Goal: Check status: Check status

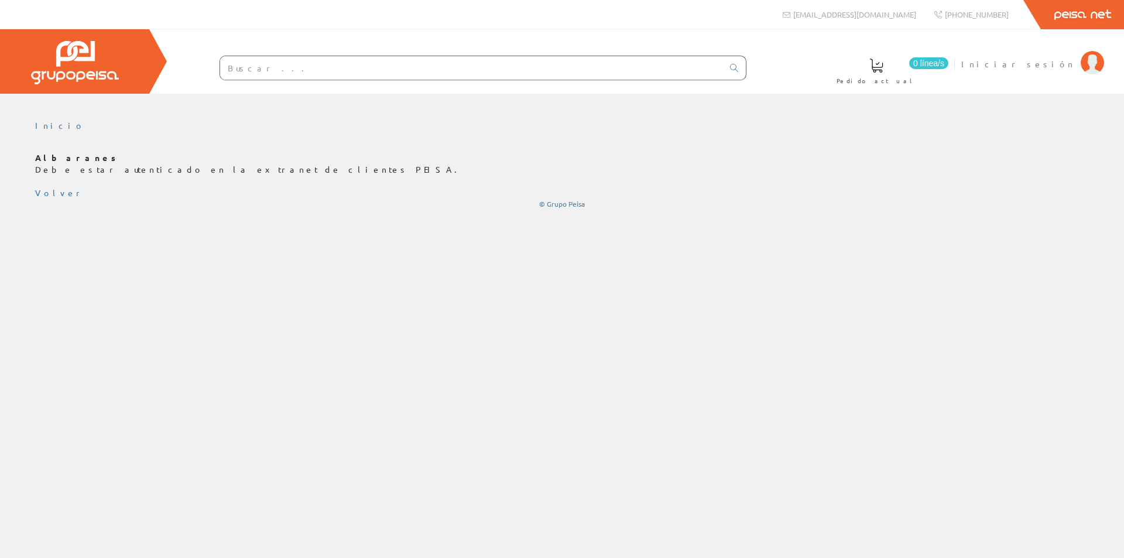
click at [1086, 66] on img at bounding box center [1092, 62] width 23 height 23
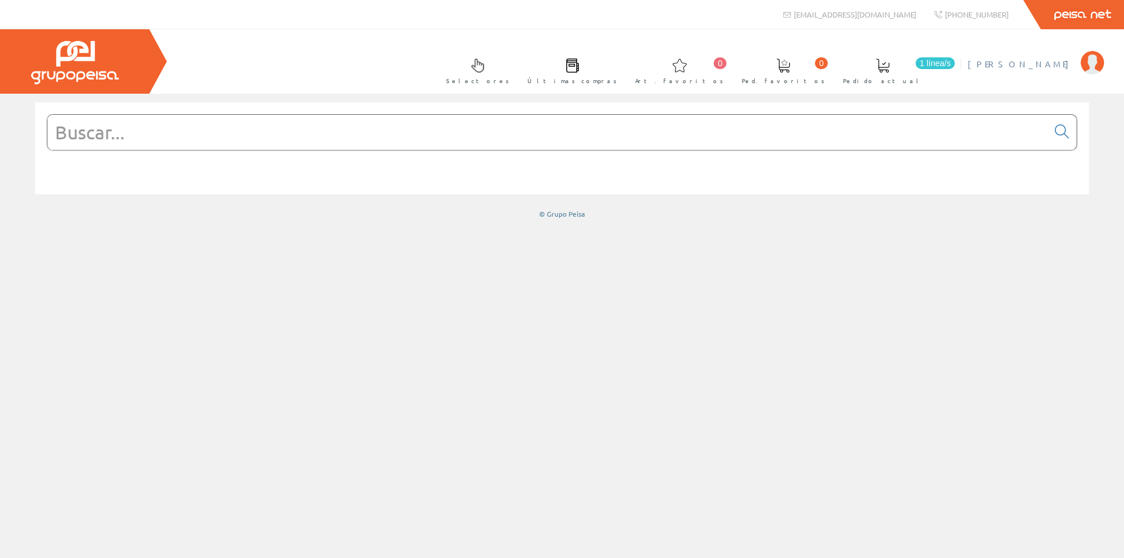
click at [1053, 68] on span "[PERSON_NAME]" at bounding box center [1021, 64] width 107 height 12
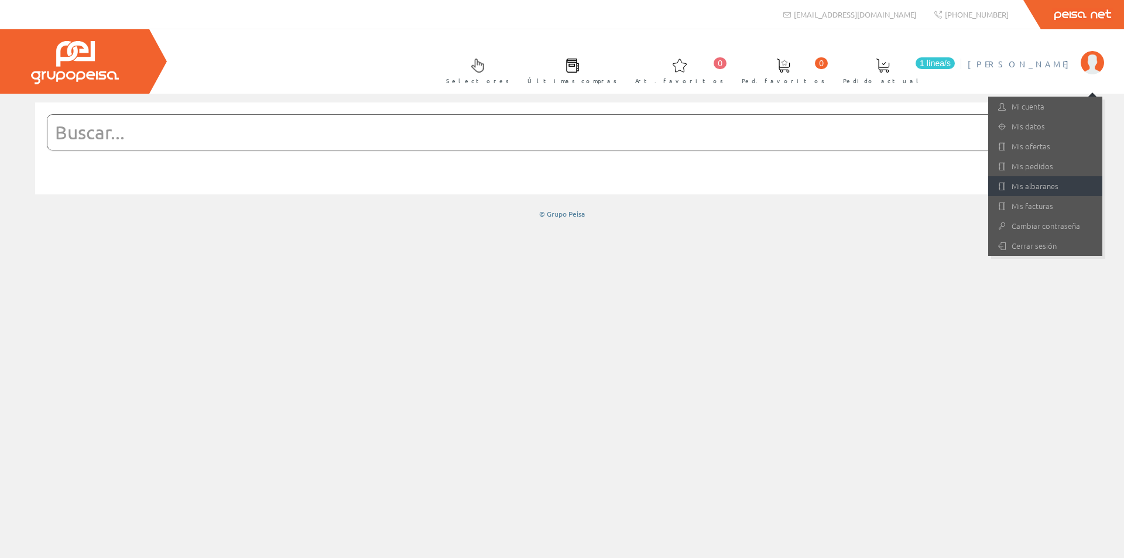
click at [1028, 183] on link "Mis albaranes" at bounding box center [1045, 186] width 114 height 20
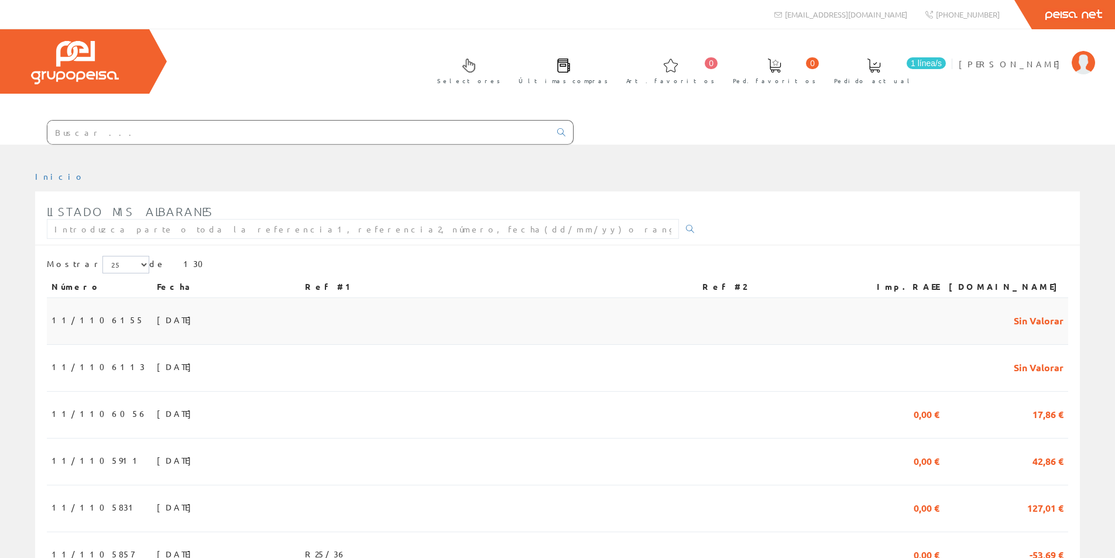
click at [157, 320] on span "10/10/2025" at bounding box center [177, 320] width 40 height 20
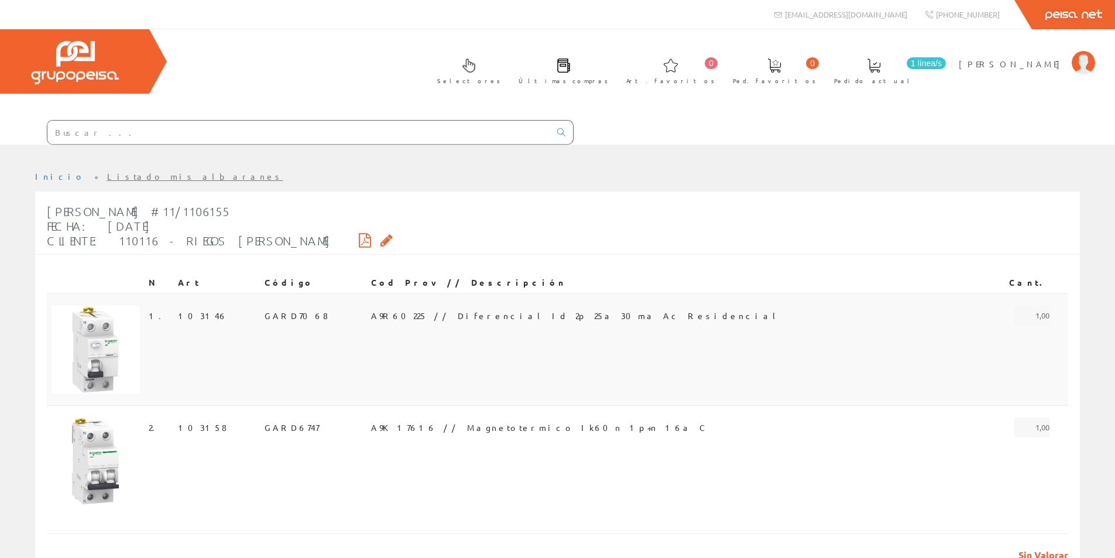
click at [309, 315] on span "GARD7068" at bounding box center [296, 316] width 63 height 20
click at [313, 423] on td "GARD6747" at bounding box center [313, 457] width 107 height 105
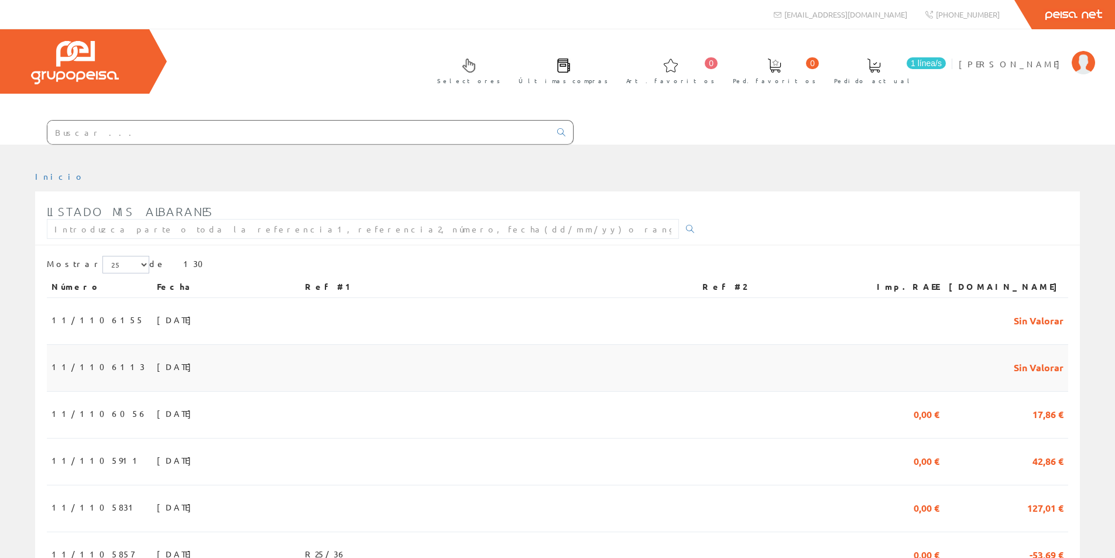
click at [157, 369] on span "08/10/2025" at bounding box center [177, 366] width 40 height 20
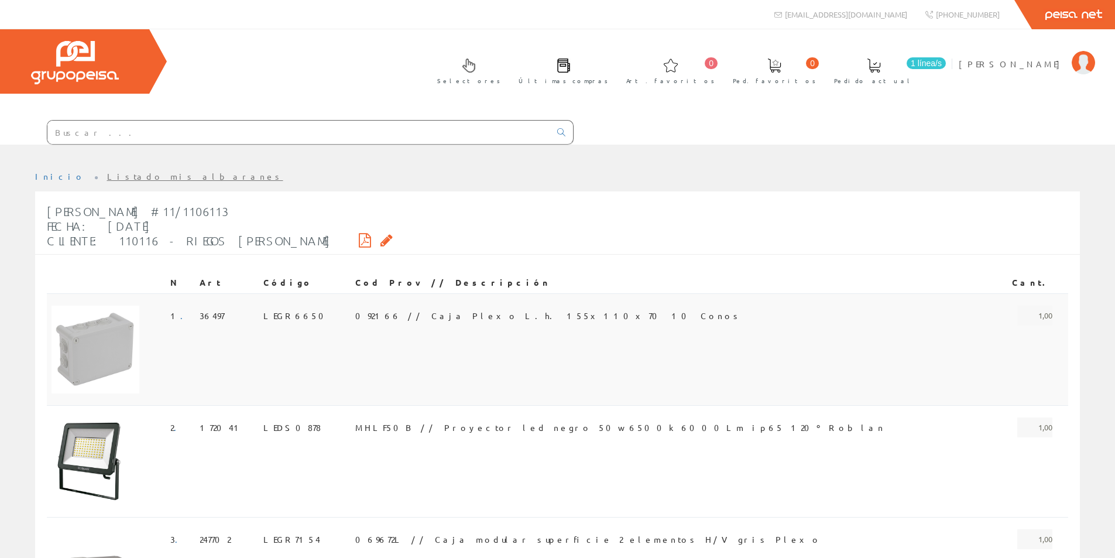
click at [296, 313] on span "LEGR6650" at bounding box center [296, 316] width 67 height 20
click at [301, 425] on span "LEDS0878" at bounding box center [291, 427] width 57 height 20
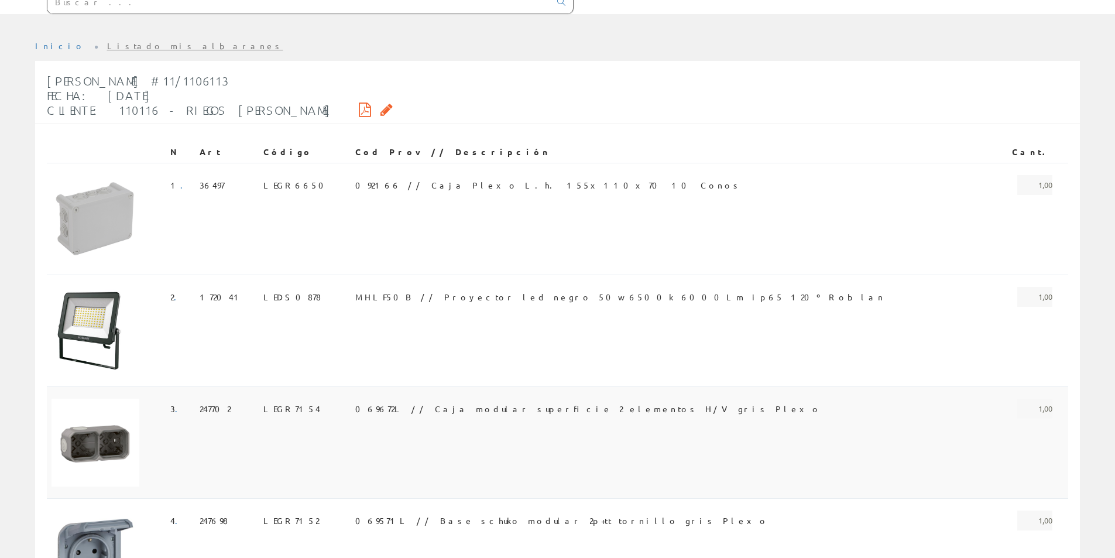
scroll to position [176, 0]
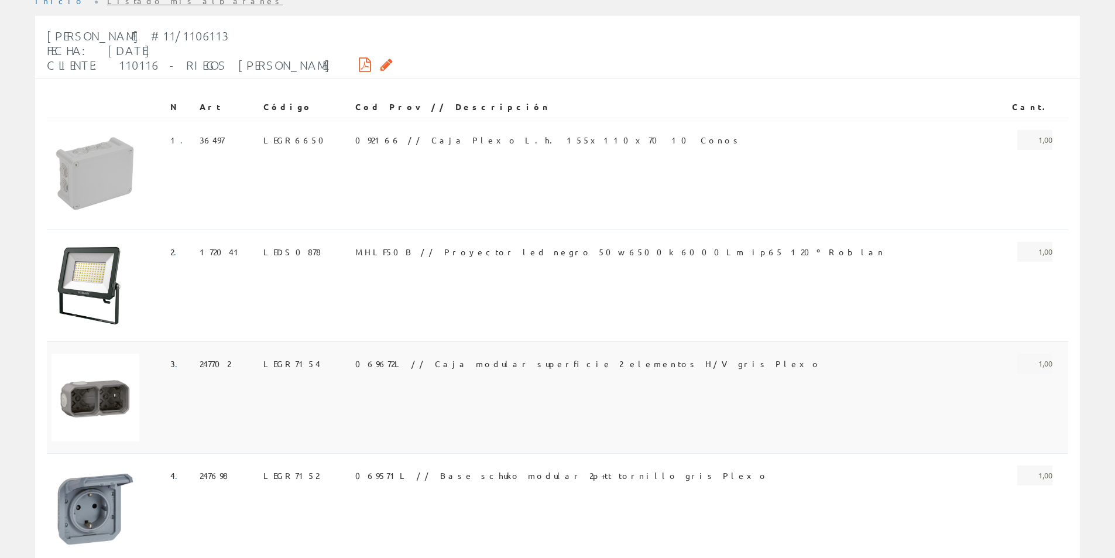
click at [287, 358] on span "LEGR7154" at bounding box center [291, 364] width 57 height 20
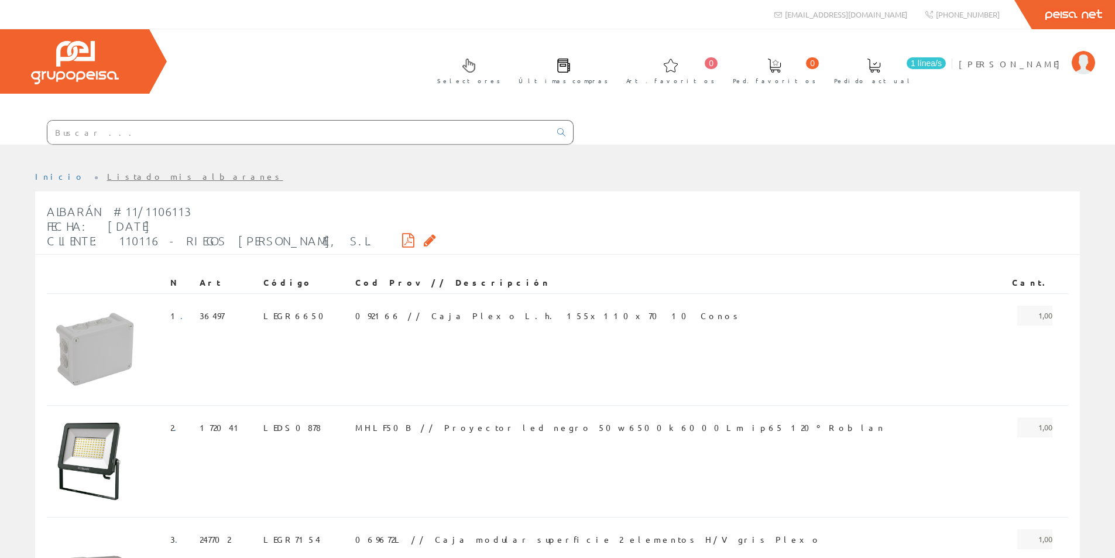
scroll to position [176, 0]
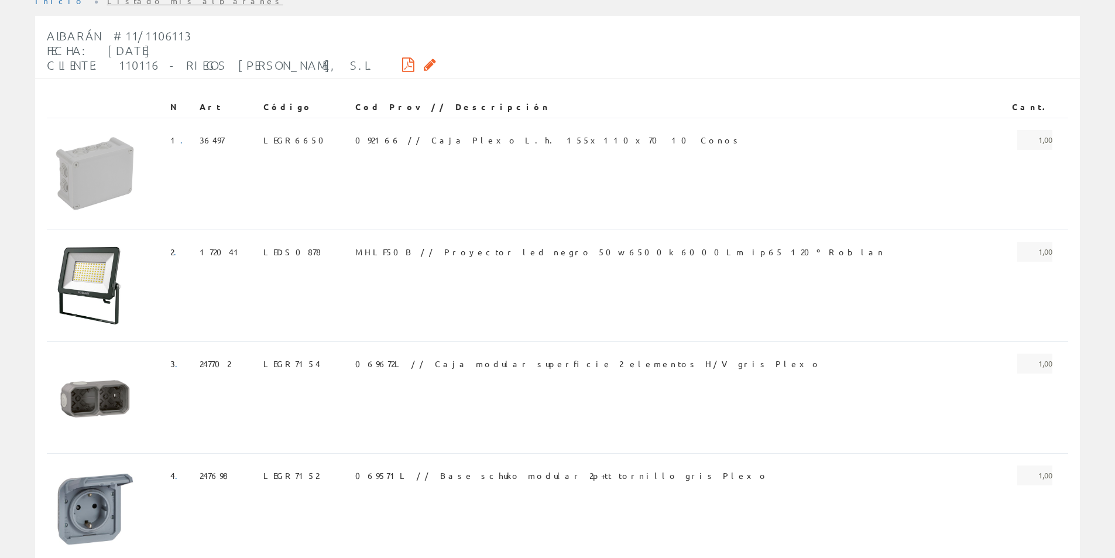
click at [35, 491] on div "Albarán #11/1106113 Fecha: 08/10/2025 Cliente: 110116 - RIEGOS POUS, S.L. N Art…" at bounding box center [557, 388] width 1062 height 744
click at [416, 475] on span "069571L // Base schuko modular 2p+tt tornillo gris Plexo" at bounding box center [561, 475] width 413 height 20
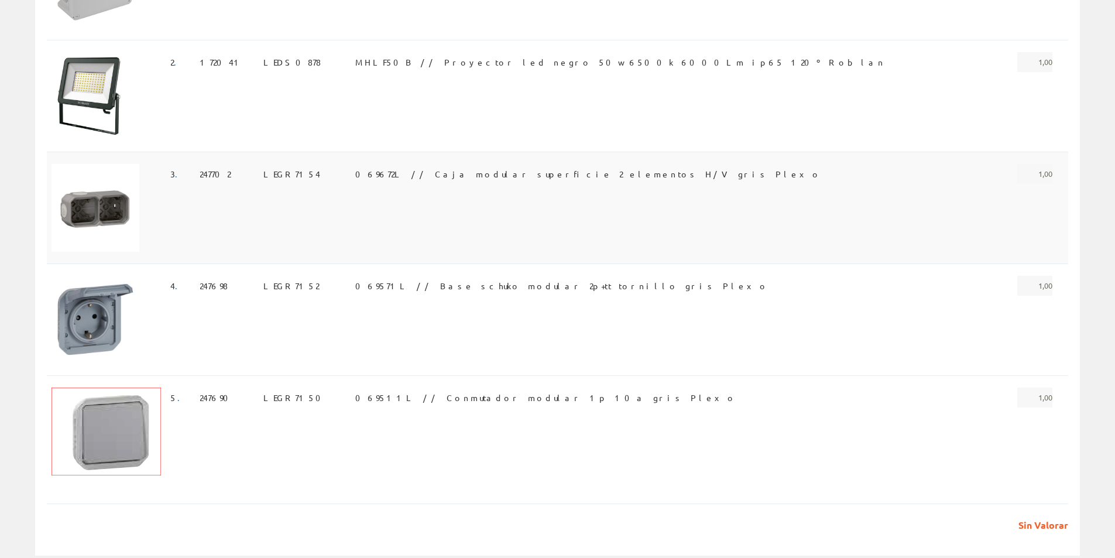
scroll to position [395, 0]
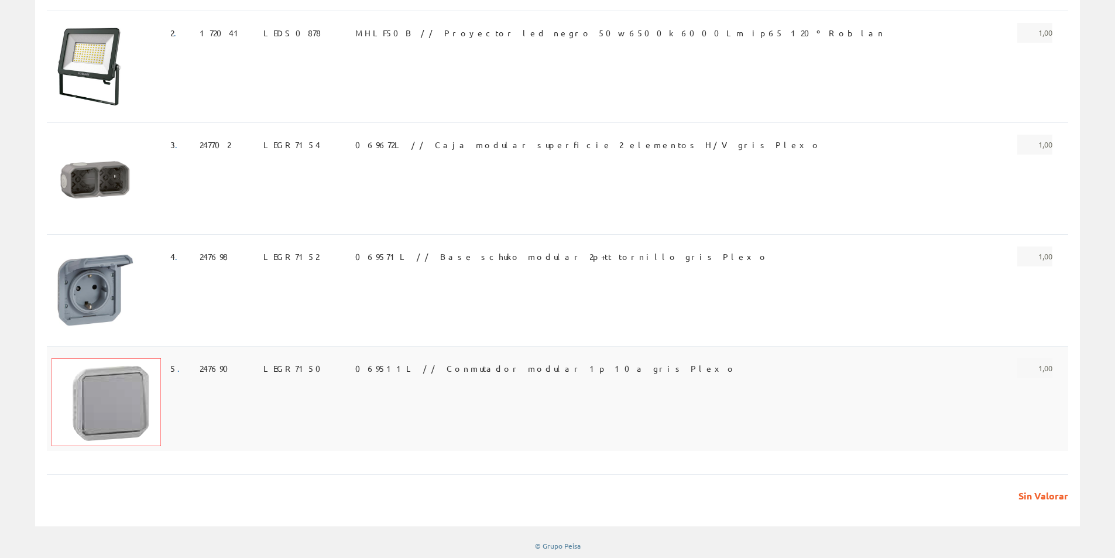
click at [314, 370] on span "LEGR7150" at bounding box center [295, 368] width 64 height 20
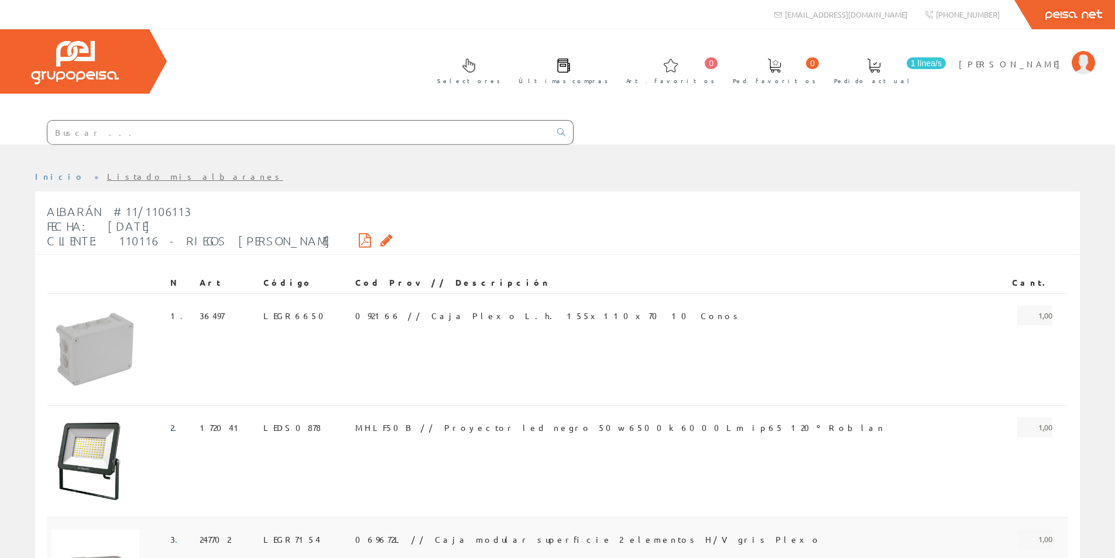
scroll to position [395, 0]
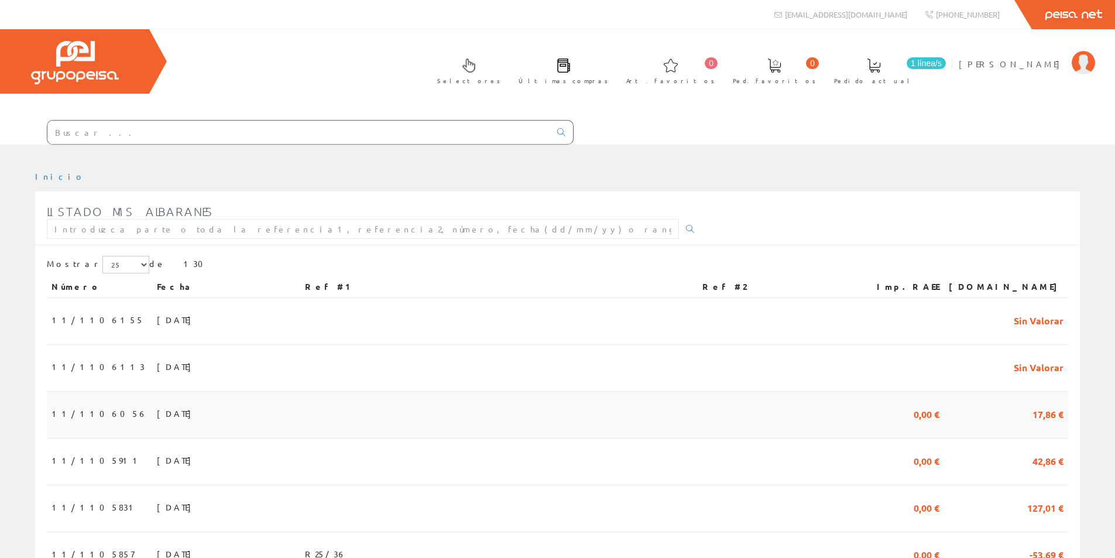
click at [157, 417] on span "07/10/2025" at bounding box center [177, 413] width 40 height 20
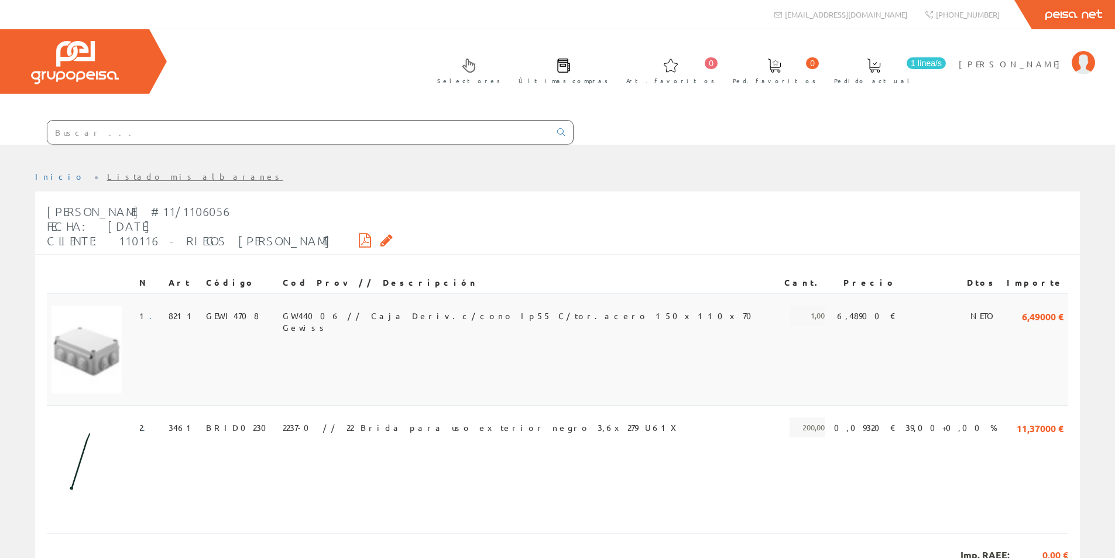
click at [335, 310] on span "GW44006 // Caja Deriv.c/cono Ip55 C/tor.acero 150x110x70 Gewiss" at bounding box center [529, 316] width 492 height 20
click at [362, 428] on span "2237-0 // 22 Brida para uso exterior negro 3,6x279 U61X" at bounding box center [483, 427] width 401 height 20
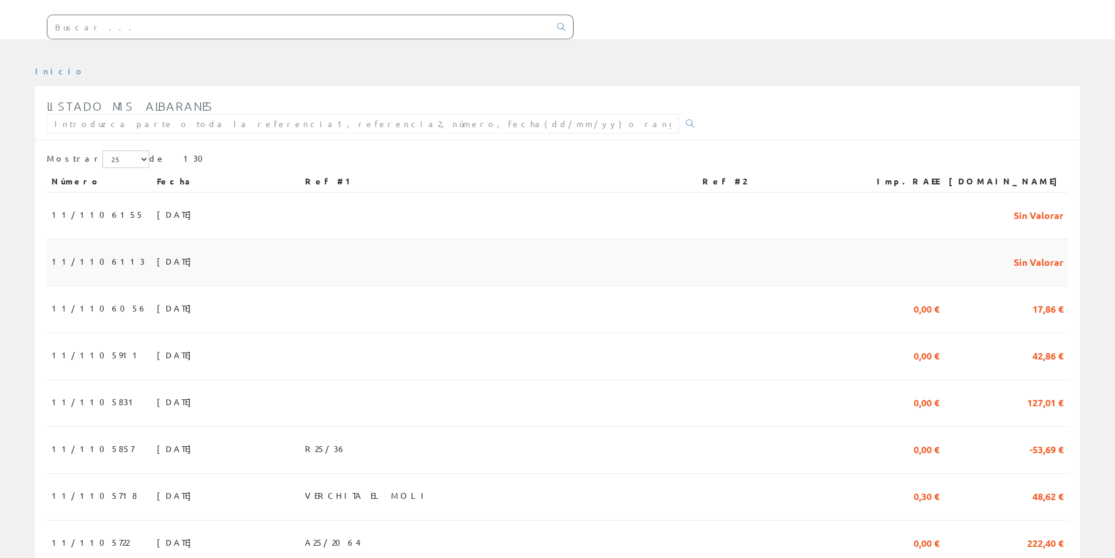
scroll to position [117, 0]
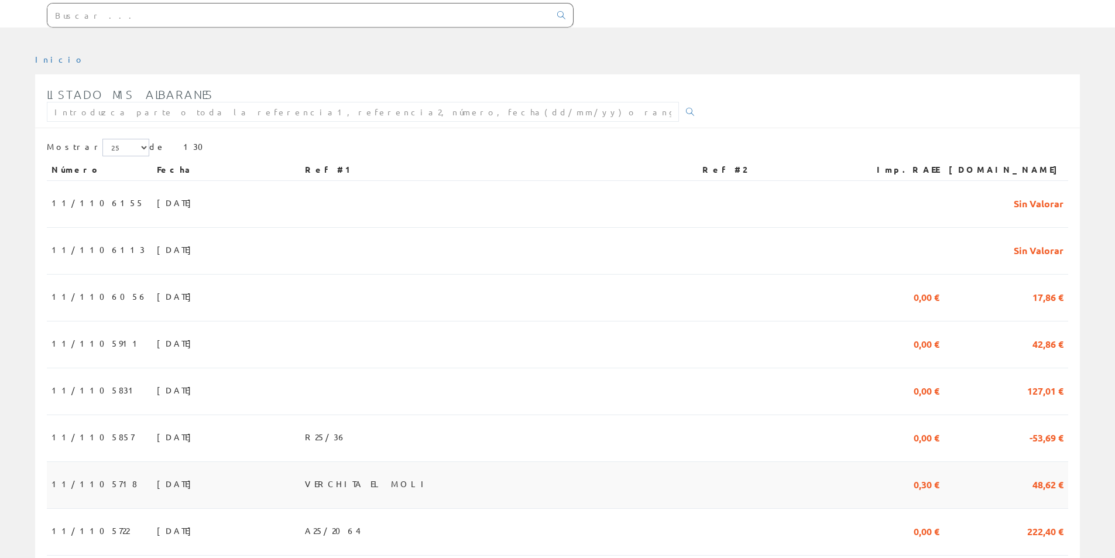
click at [152, 485] on td "25/09/2025" at bounding box center [226, 485] width 148 height 47
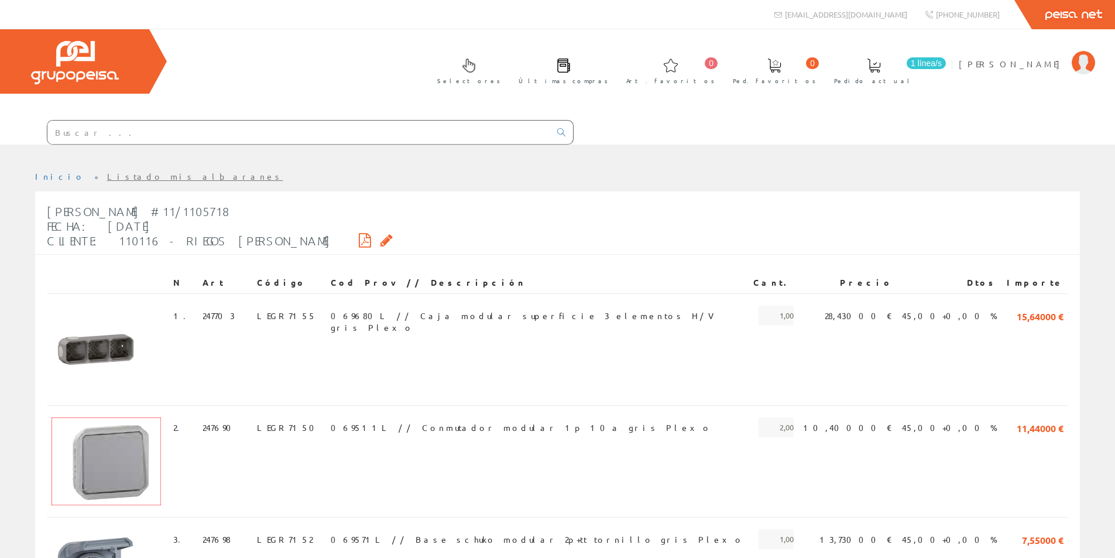
click at [359, 243] on icon at bounding box center [365, 240] width 12 height 8
